Goal: Task Accomplishment & Management: Manage account settings

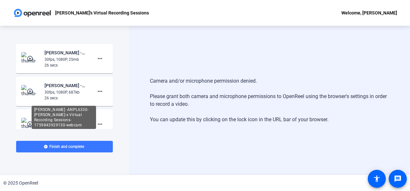
scroll to position [293, 0]
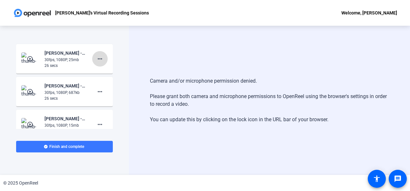
click at [96, 61] on mat-icon "more_horiz" at bounding box center [100, 59] width 8 height 8
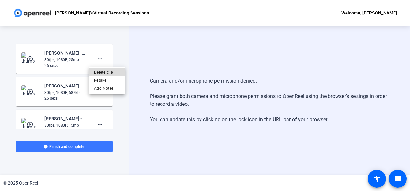
click at [97, 72] on span "Delete clip" at bounding box center [107, 72] width 26 height 8
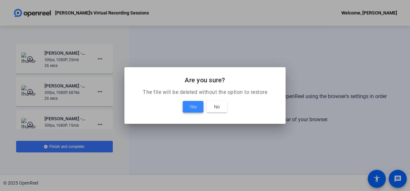
click at [197, 106] on span at bounding box center [193, 106] width 21 height 15
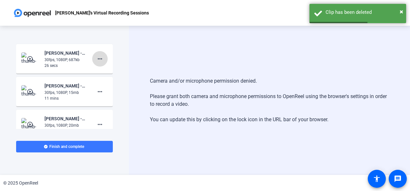
click at [97, 59] on mat-icon "more_horiz" at bounding box center [100, 59] width 8 height 8
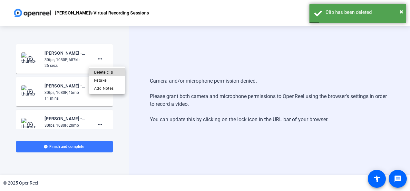
click at [99, 73] on span "Delete clip" at bounding box center [107, 72] width 26 height 8
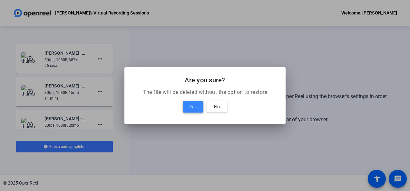
click at [192, 108] on span "Yes" at bounding box center [192, 107] width 7 height 8
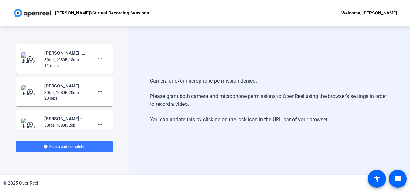
click at [30, 58] on mat-icon "play_circle_outline" at bounding box center [31, 59] width 8 height 6
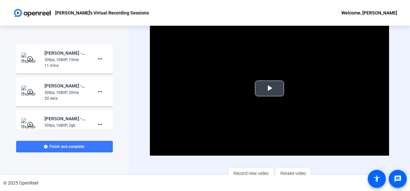
click at [269, 89] on span "Video Player" at bounding box center [269, 89] width 0 height 0
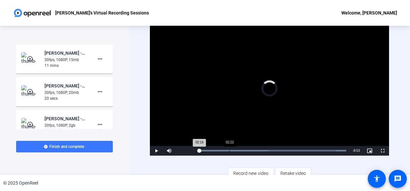
drag, startPoint x: 199, startPoint y: 151, endPoint x: 230, endPoint y: 151, distance: 30.9
click at [199, 151] on div "02:16" at bounding box center [198, 151] width 1 height 2
drag, startPoint x: 230, startPoint y: 151, endPoint x: 271, endPoint y: 149, distance: 40.6
click at [271, 150] on div "Loaded : 100.00% 04:47 04:30" at bounding box center [272, 151] width 148 height 2
drag, startPoint x: 271, startPoint y: 149, endPoint x: 311, endPoint y: 148, distance: 40.0
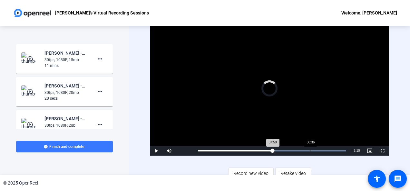
click at [311, 148] on div "Loaded : 100.00% 08:36 07:59" at bounding box center [272, 151] width 154 height 10
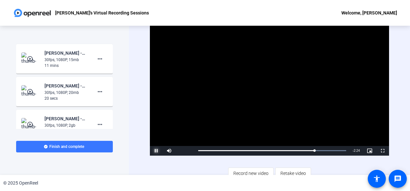
click at [156, 151] on span "Video Player" at bounding box center [156, 151] width 13 height 0
click at [34, 91] on mat-icon "play_circle_outline" at bounding box center [31, 92] width 8 height 6
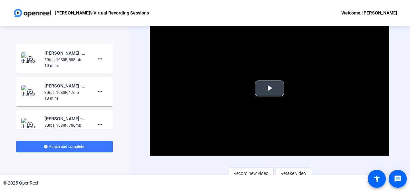
click at [269, 89] on span "Video Player" at bounding box center [269, 89] width 0 height 0
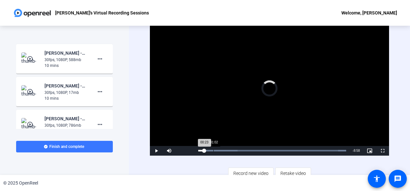
click at [213, 150] on div "Loaded : 100.00% 01:02 00:23" at bounding box center [272, 151] width 148 height 2
click at [282, 151] on div "Loaded : 100.00% 05:48 05:48" at bounding box center [272, 151] width 148 height 2
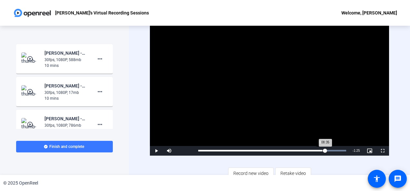
click at [322, 150] on div "Loaded : 100.00% 08:33 08:35" at bounding box center [272, 151] width 148 height 2
click at [155, 151] on span "Video Player" at bounding box center [156, 151] width 13 height 0
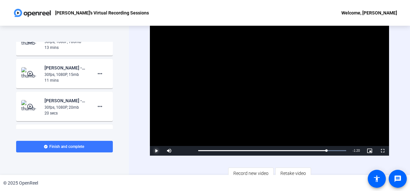
scroll to position [278, 0]
click at [29, 74] on mat-icon "play_circle_outline" at bounding box center [31, 74] width 8 height 6
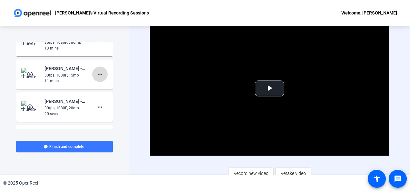
click at [96, 74] on mat-icon "more_horiz" at bounding box center [100, 75] width 8 height 8
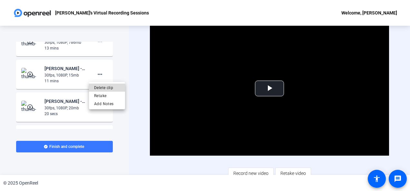
click at [100, 88] on span "Delete clip" at bounding box center [107, 88] width 26 height 8
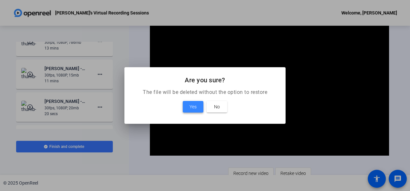
click at [197, 108] on span at bounding box center [193, 106] width 21 height 15
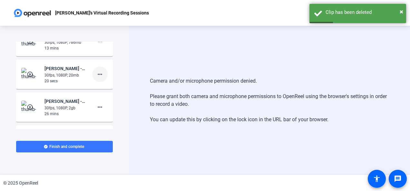
click at [96, 77] on mat-icon "more_horiz" at bounding box center [100, 75] width 8 height 8
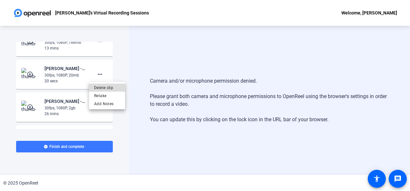
click at [100, 88] on span "Delete clip" at bounding box center [107, 88] width 26 height 8
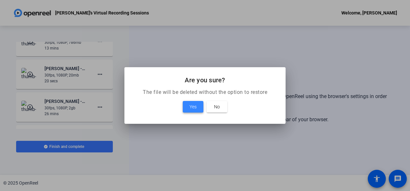
click at [191, 107] on span "Yes" at bounding box center [192, 107] width 7 height 8
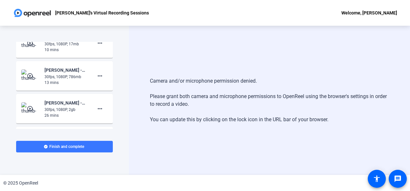
scroll to position [244, 0]
click at [31, 75] on mat-icon "play_circle_outline" at bounding box center [31, 75] width 8 height 6
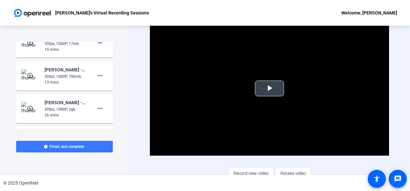
click at [269, 89] on span "Video Player" at bounding box center [269, 89] width 0 height 0
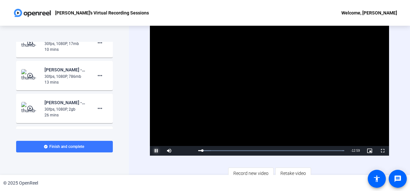
click at [155, 151] on span "Video Player" at bounding box center [156, 151] width 13 height 0
